Goal: Task Accomplishment & Management: Use online tool/utility

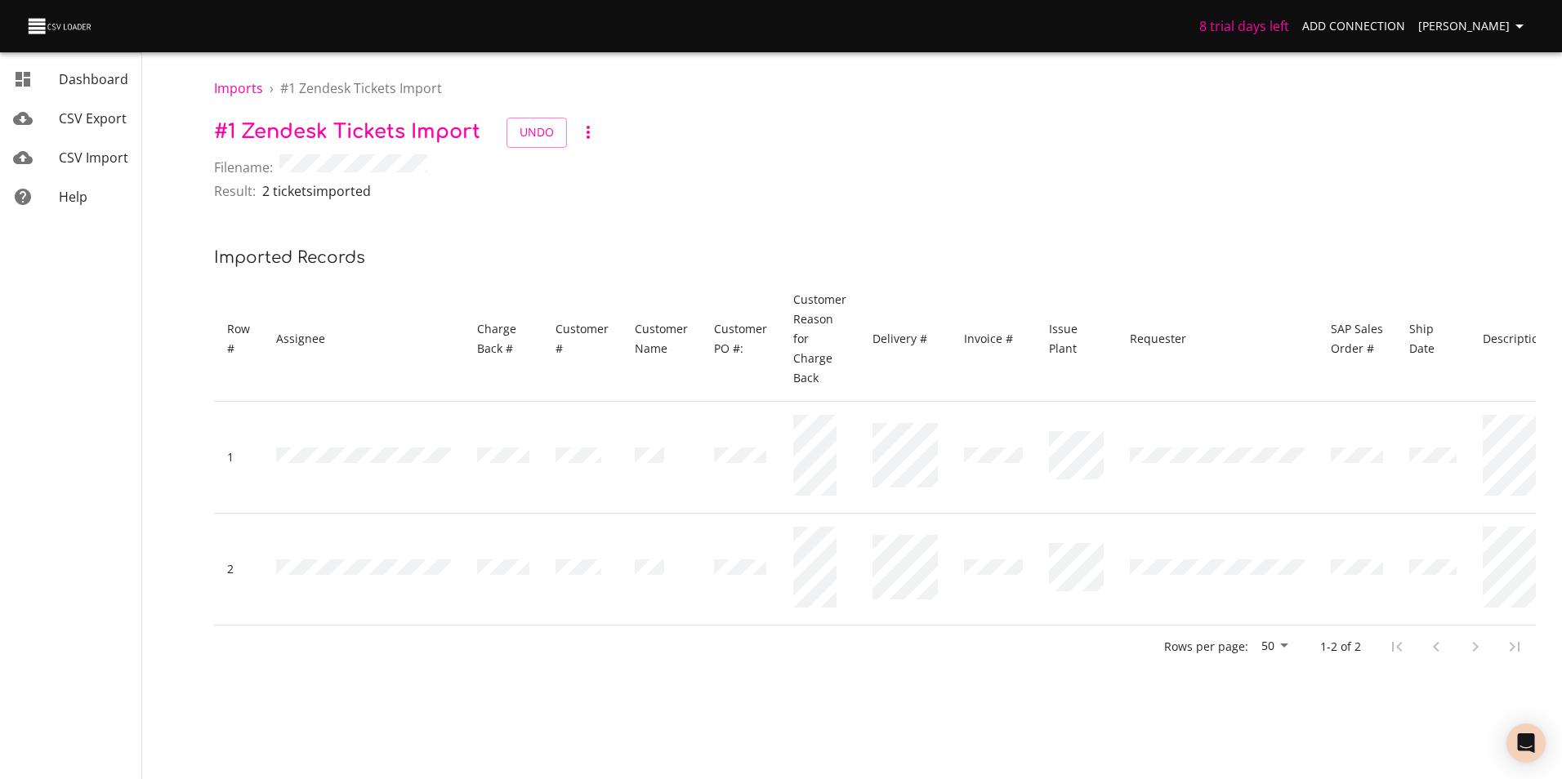
click at [89, 164] on span "CSV Import" at bounding box center [93, 158] width 69 height 18
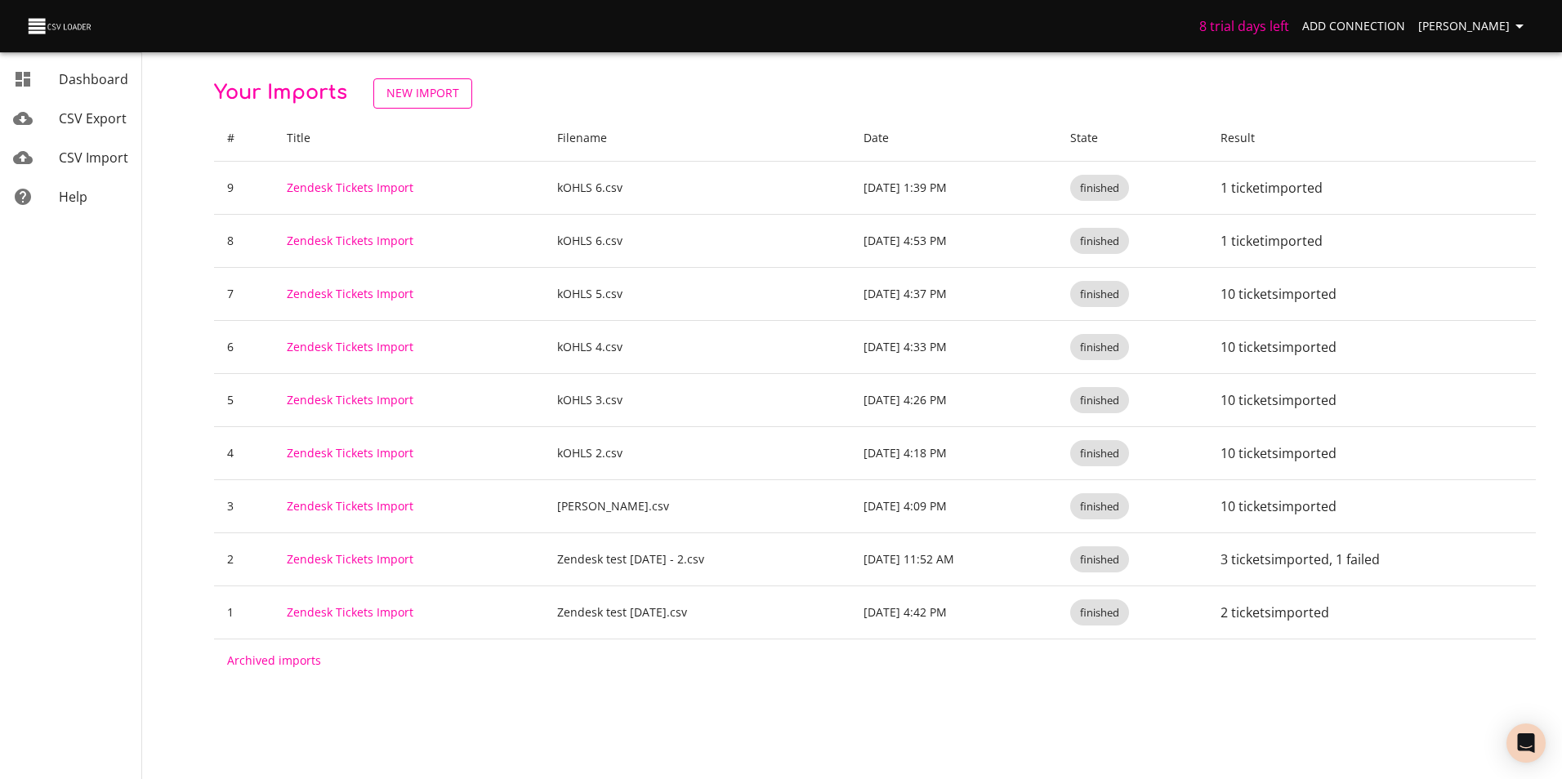
click at [417, 91] on span "New Import" at bounding box center [422, 93] width 73 height 20
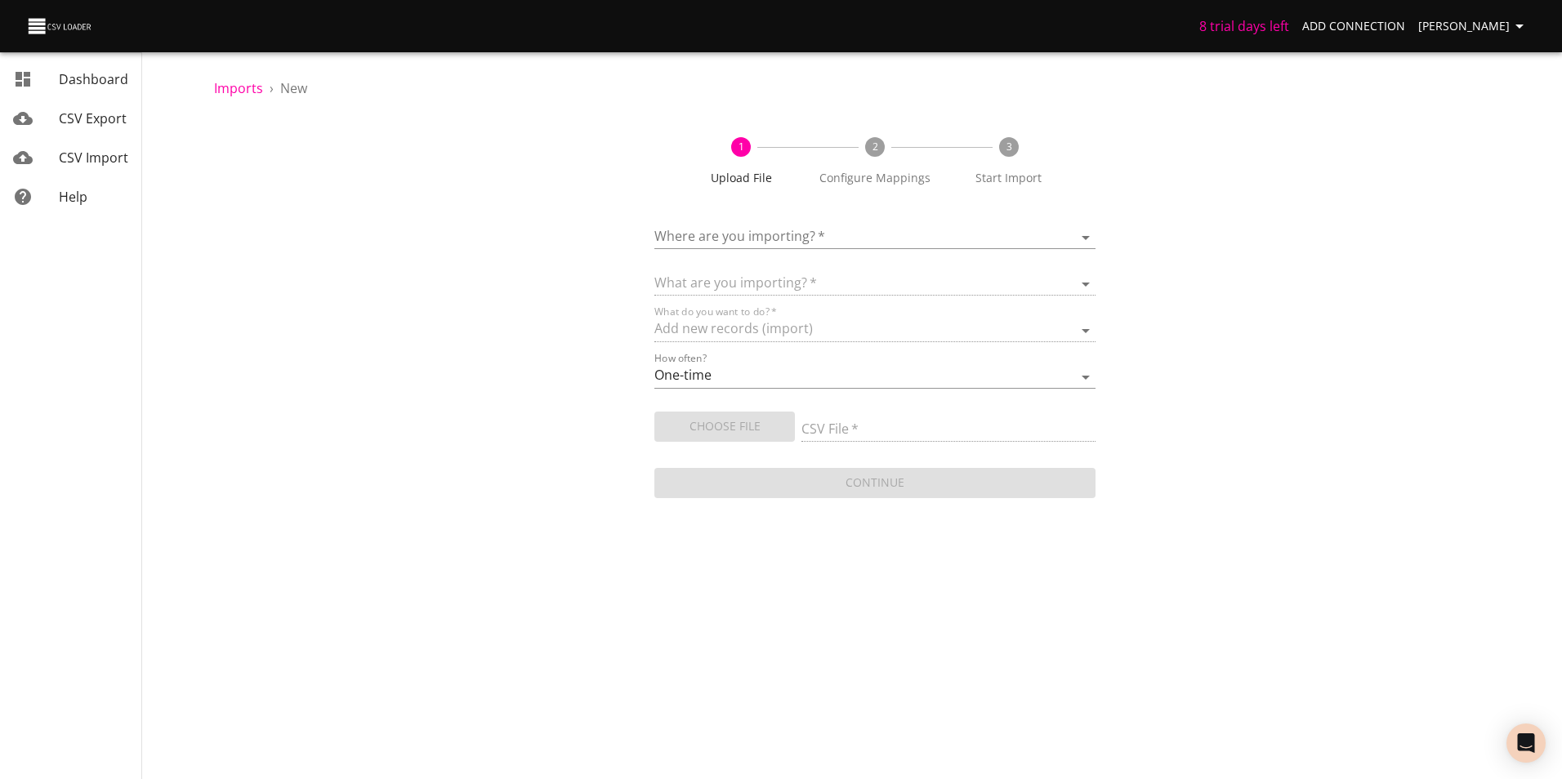
click at [778, 227] on body "8 trial days left Add Connection [PERSON_NAME] CSV Export CSV Import Help Impor…" at bounding box center [781, 389] width 1562 height 779
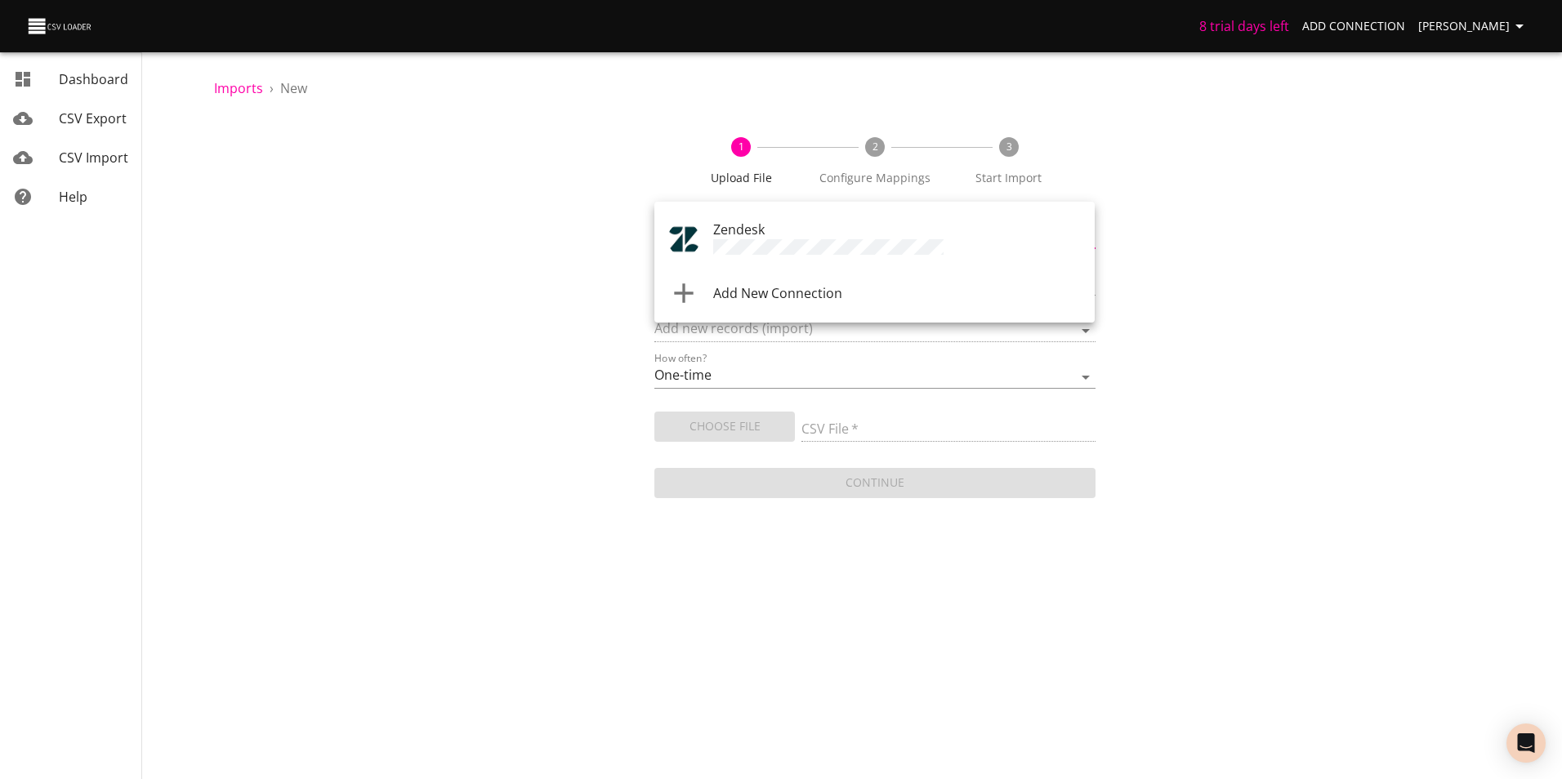
click at [738, 238] on div "Zendesk" at bounding box center [897, 239] width 368 height 39
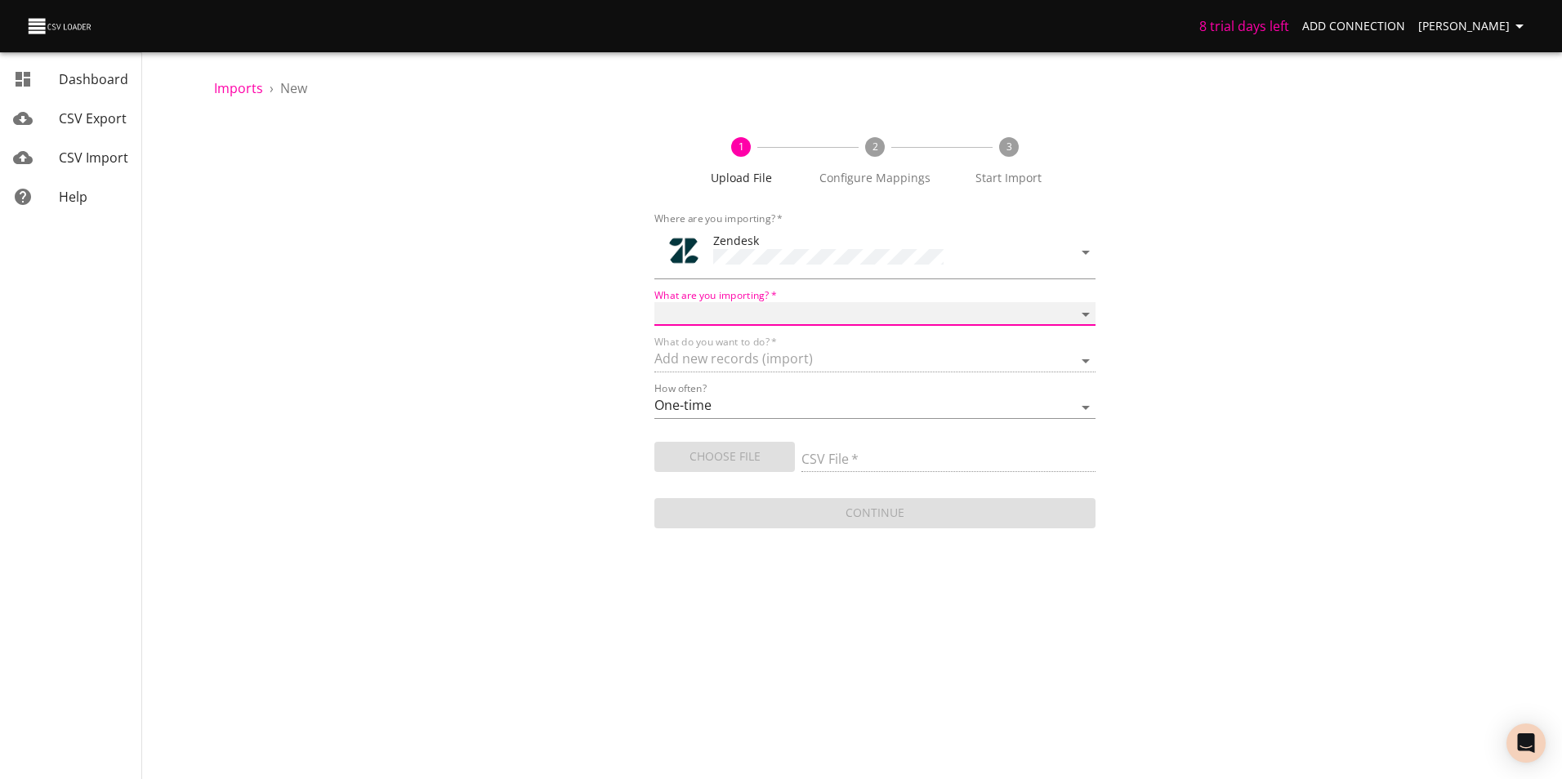
drag, startPoint x: 765, startPoint y: 303, endPoint x: 806, endPoint y: 318, distance: 43.4
click at [765, 303] on select "Article categories Articles Comments Organizations Ticket forms Tickets Users" at bounding box center [874, 314] width 440 height 24
select select "tickets"
click at [654, 302] on select "Article categories Articles Comments Organizations Ticket forms Tickets Users" at bounding box center [874, 314] width 440 height 24
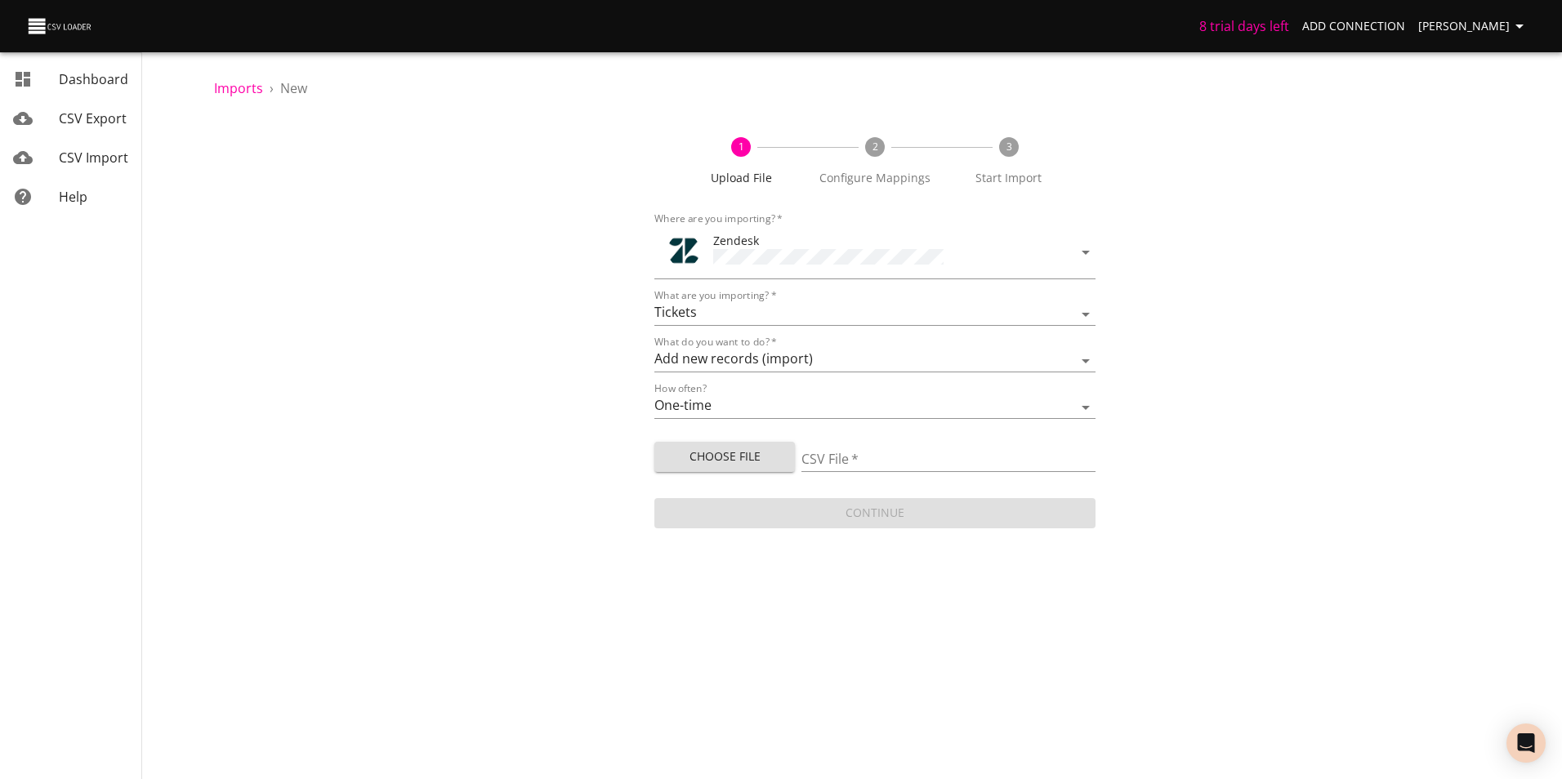
click at [1235, 541] on body "8 trial days left Add Connection [PERSON_NAME] CSV Export CSV Import Help Impor…" at bounding box center [781, 389] width 1562 height 779
click at [1262, 302] on div "1 Upload File 2 Configure Mappings 3 Start Import Where are you importing?   * …" at bounding box center [875, 325] width 1322 height 414
